Goal: Information Seeking & Learning: Check status

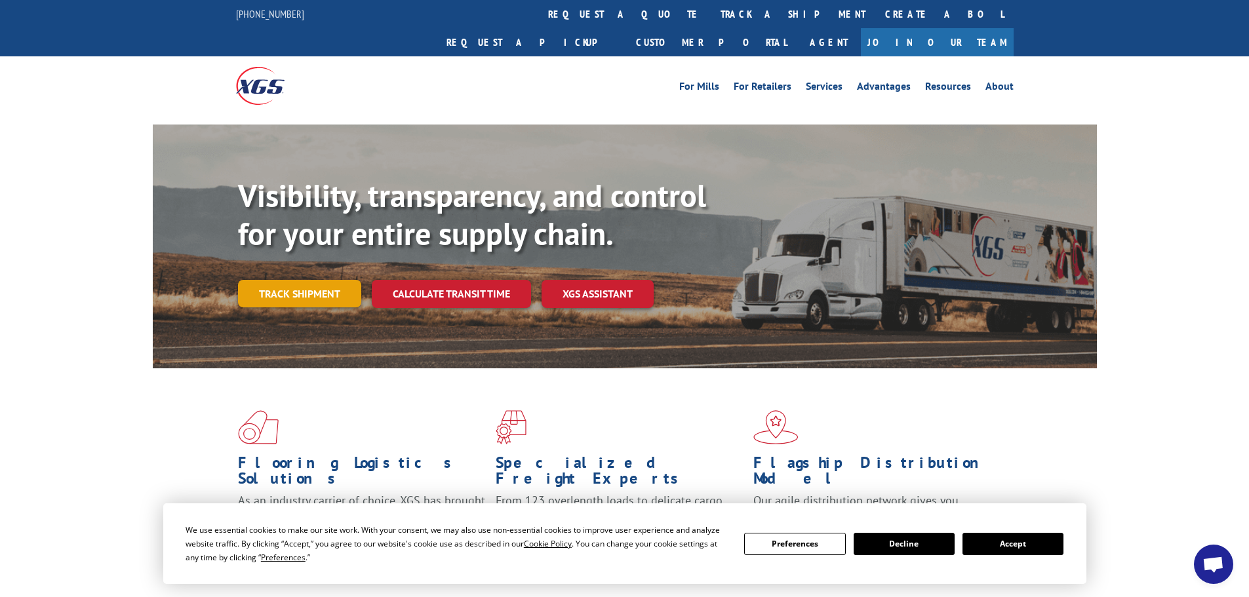
click at [290, 280] on link "Track shipment" at bounding box center [299, 294] width 123 height 28
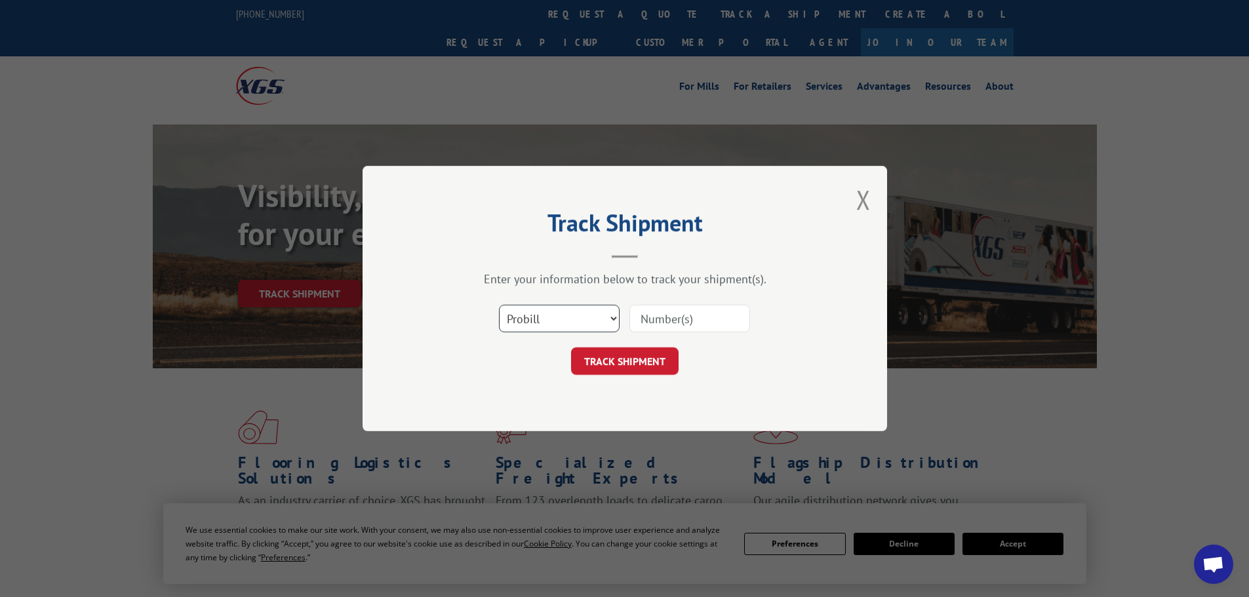
click at [583, 305] on select "Select category... Probill BOL PO" at bounding box center [559, 319] width 121 height 28
select select "po"
click at [499, 305] on select "Select category... Probill BOL PO" at bounding box center [559, 319] width 121 height 28
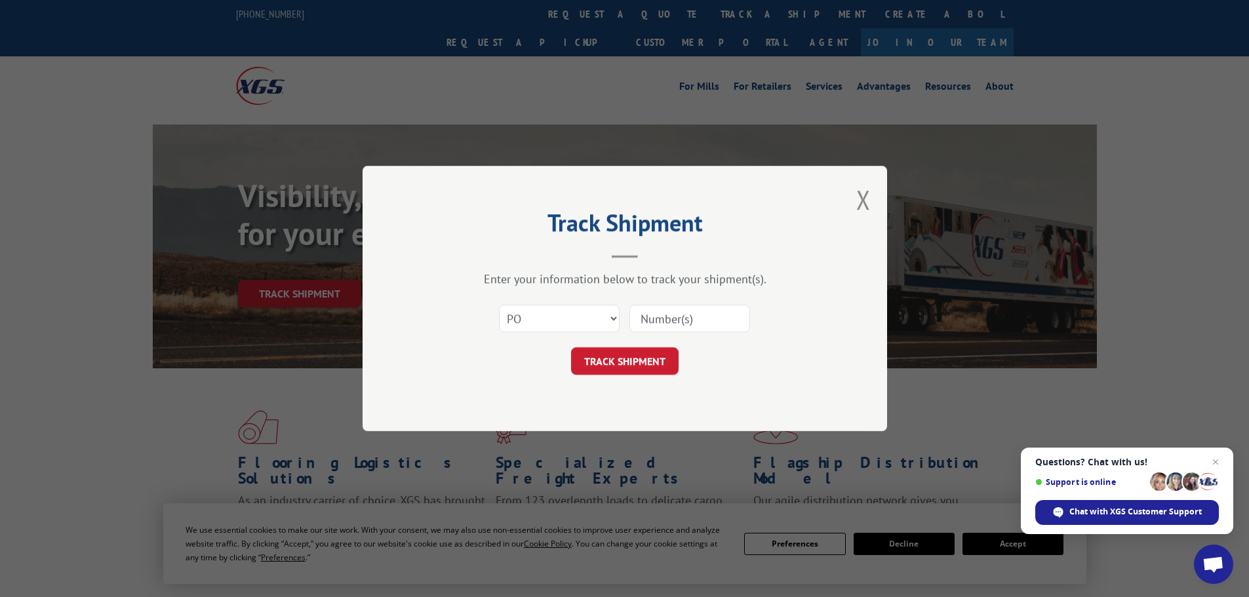
paste input "29521629"
drag, startPoint x: 639, startPoint y: 332, endPoint x: 638, endPoint y: 353, distance: 21.0
click at [638, 351] on form "Select category... Probill BOL PO 29521629 TRACK SHIPMENT" at bounding box center [624, 336] width 393 height 78
type input "29521629"
click at [637, 361] on button "TRACK SHIPMENT" at bounding box center [625, 361] width 108 height 28
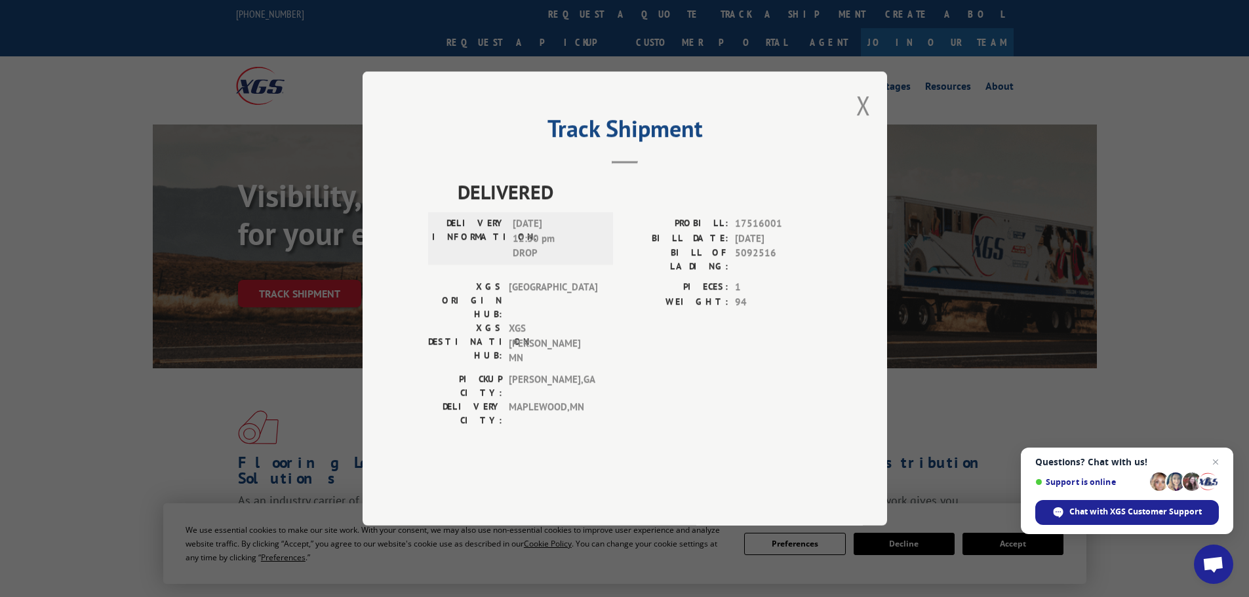
drag, startPoint x: 867, startPoint y: 136, endPoint x: 661, endPoint y: 68, distance: 217.4
click at [867, 123] on button "Close modal" at bounding box center [863, 105] width 14 height 35
